Goal: Transaction & Acquisition: Purchase product/service

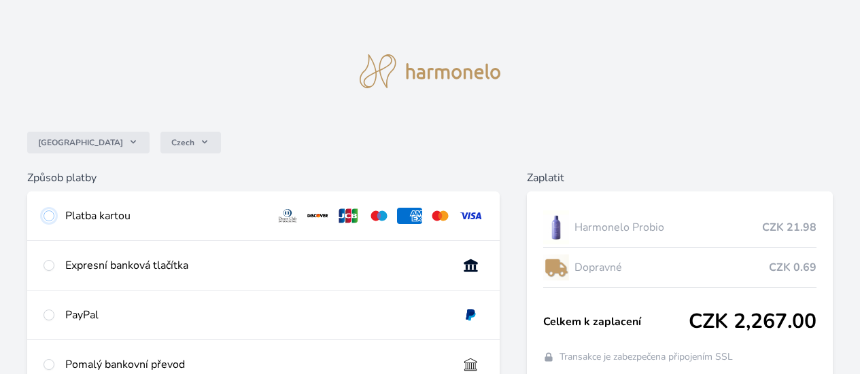
click at [54, 217] on input "radio" at bounding box center [48, 216] width 11 height 11
radio input "true"
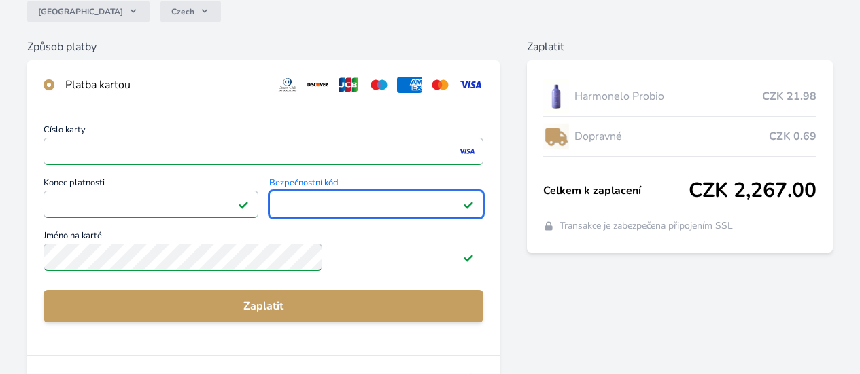
scroll to position [136, 0]
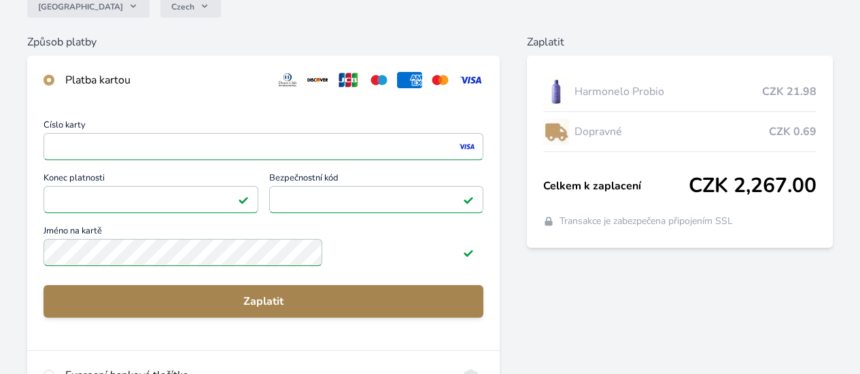
click at [314, 310] on span "Zaplatit" at bounding box center [263, 302] width 418 height 16
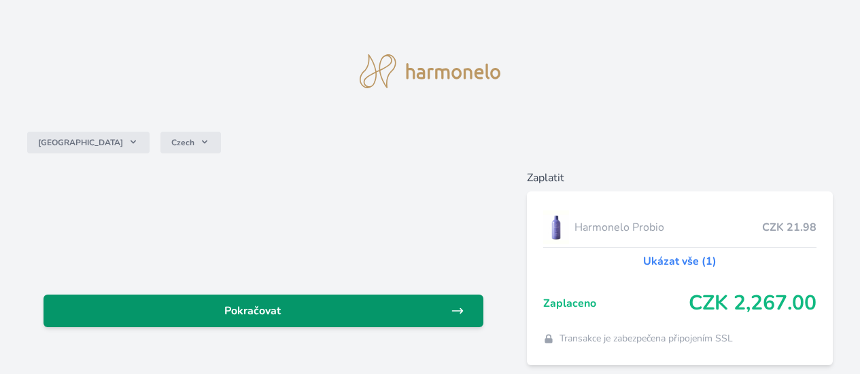
click at [300, 308] on span "Pokračovat" at bounding box center [252, 311] width 396 height 16
